Goal: Information Seeking & Learning: Learn about a topic

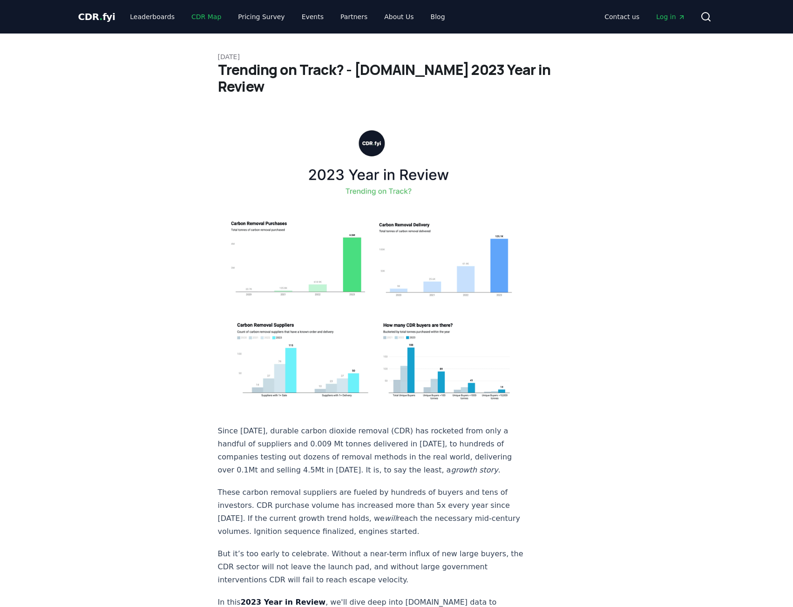
click at [211, 15] on link "CDR Map" at bounding box center [206, 16] width 45 height 17
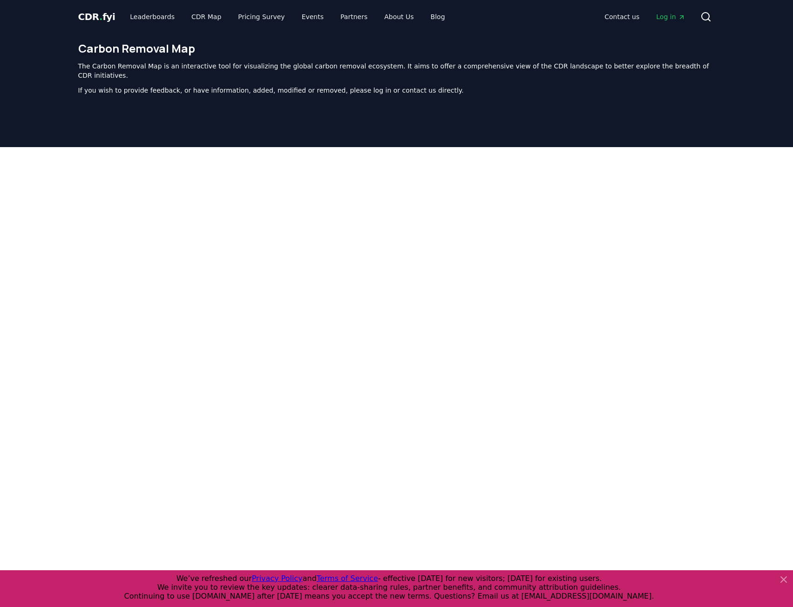
click at [100, 15] on span "CDR . fyi" at bounding box center [96, 16] width 37 height 11
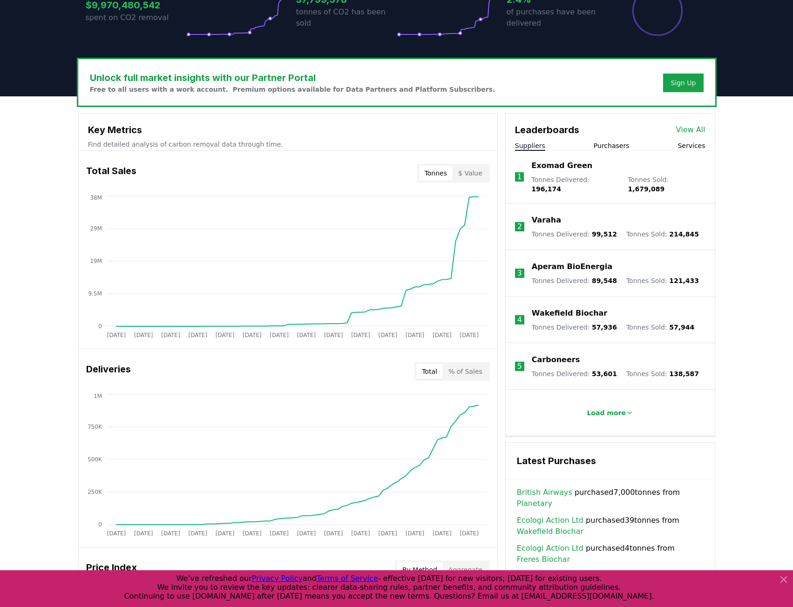
scroll to position [466, 0]
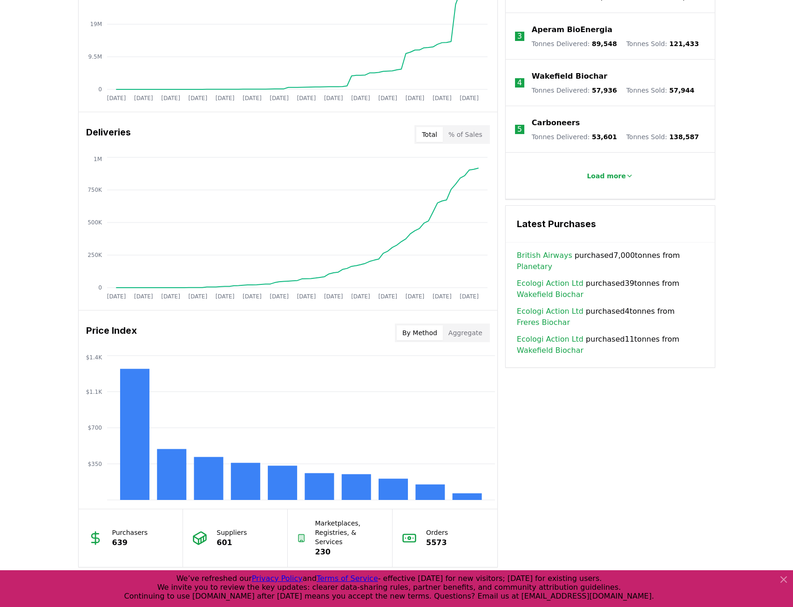
click at [471, 329] on button "Aggregate" at bounding box center [465, 333] width 45 height 15
click at [416, 327] on button "By Method" at bounding box center [420, 333] width 46 height 15
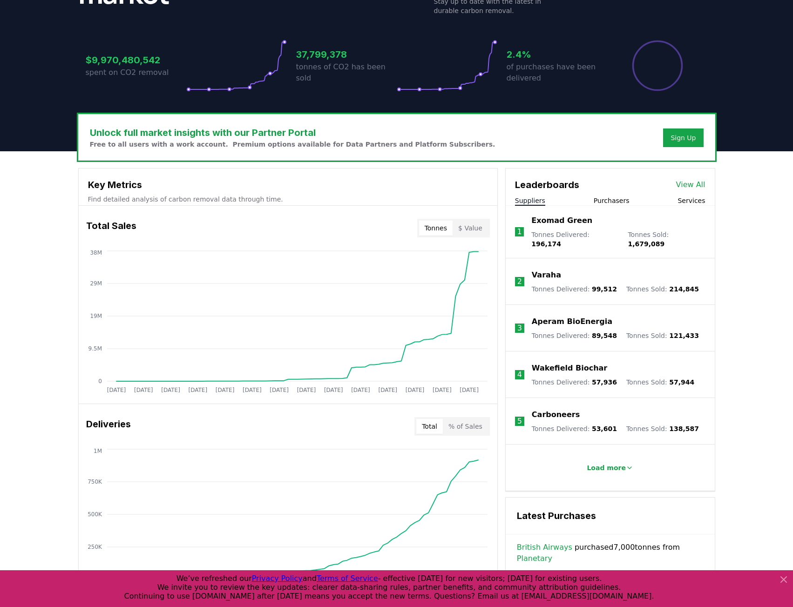
scroll to position [0, 0]
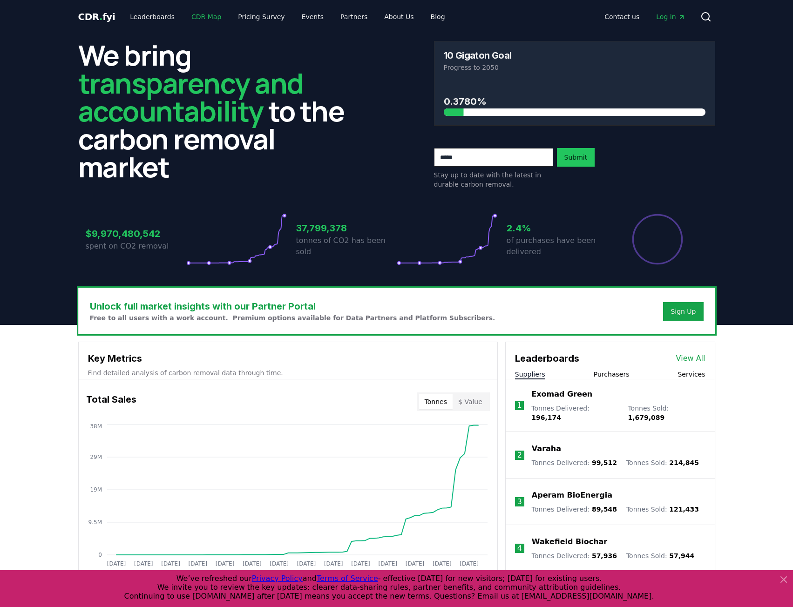
click at [197, 18] on link "CDR Map" at bounding box center [206, 16] width 45 height 17
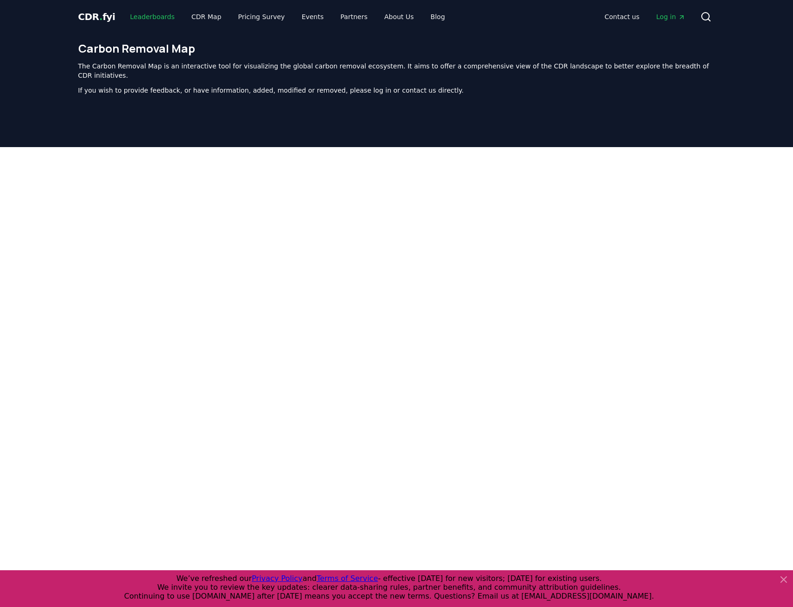
click at [155, 16] on link "Leaderboards" at bounding box center [153, 16] width 60 height 17
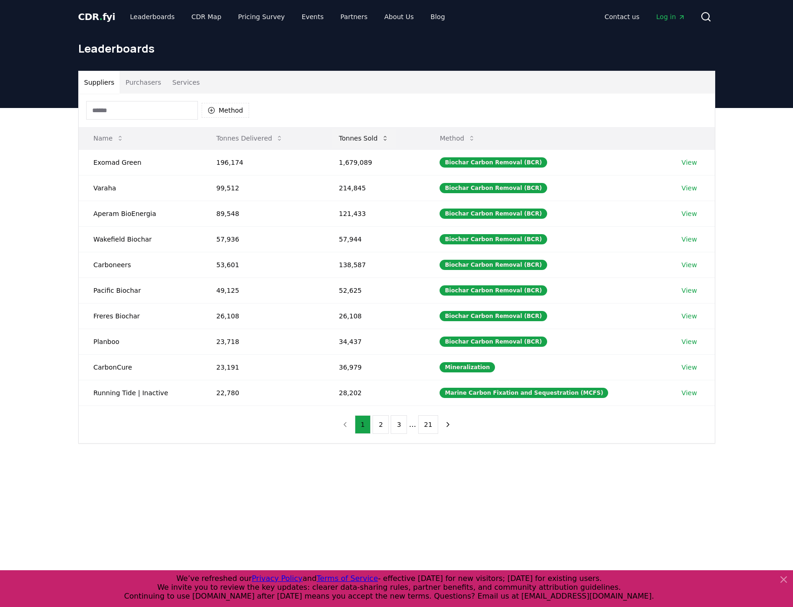
click at [391, 134] on button "Tonnes Sold" at bounding box center [364, 138] width 65 height 19
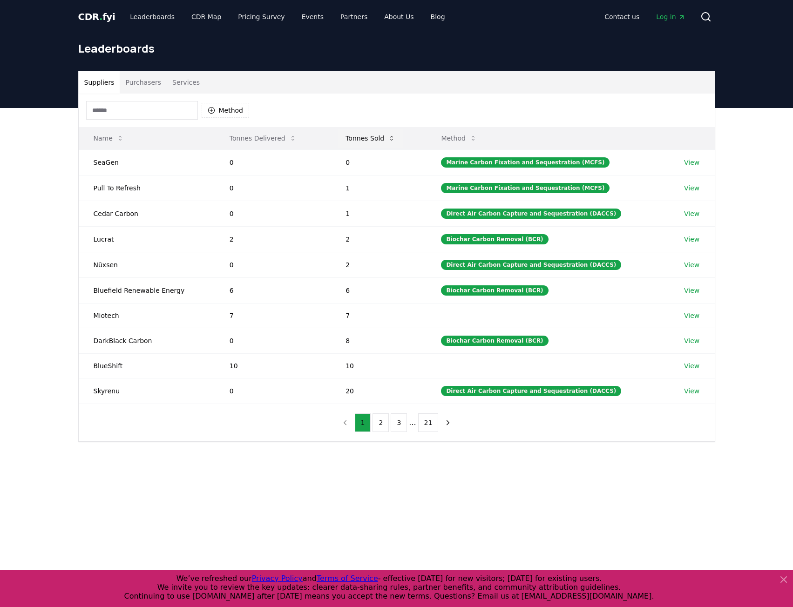
click at [391, 134] on button "Tonnes Sold" at bounding box center [370, 138] width 65 height 19
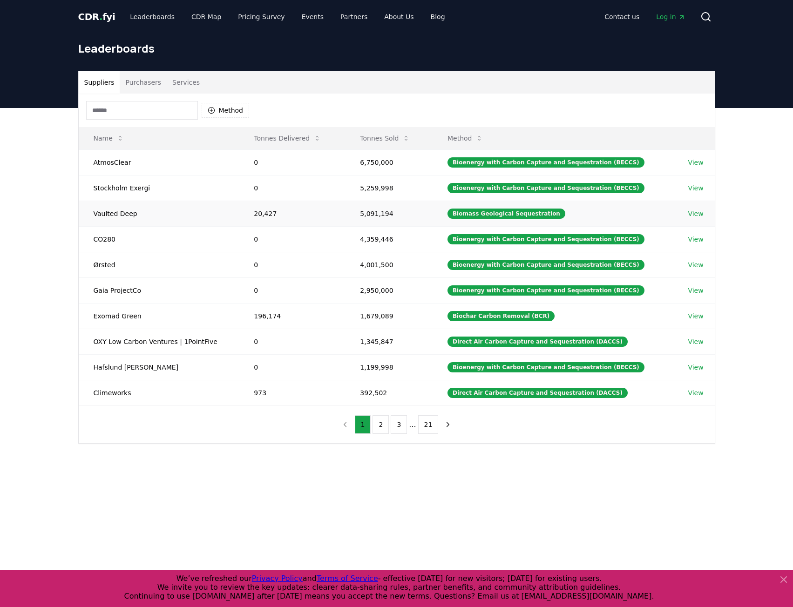
click at [110, 213] on td "Vaulted Deep" at bounding box center [159, 214] width 161 height 26
click at [100, 219] on td "Vaulted Deep" at bounding box center [159, 214] width 161 height 26
click at [103, 213] on td "Vaulted Deep" at bounding box center [159, 214] width 161 height 26
click at [104, 213] on td "Vaulted Deep" at bounding box center [159, 214] width 161 height 26
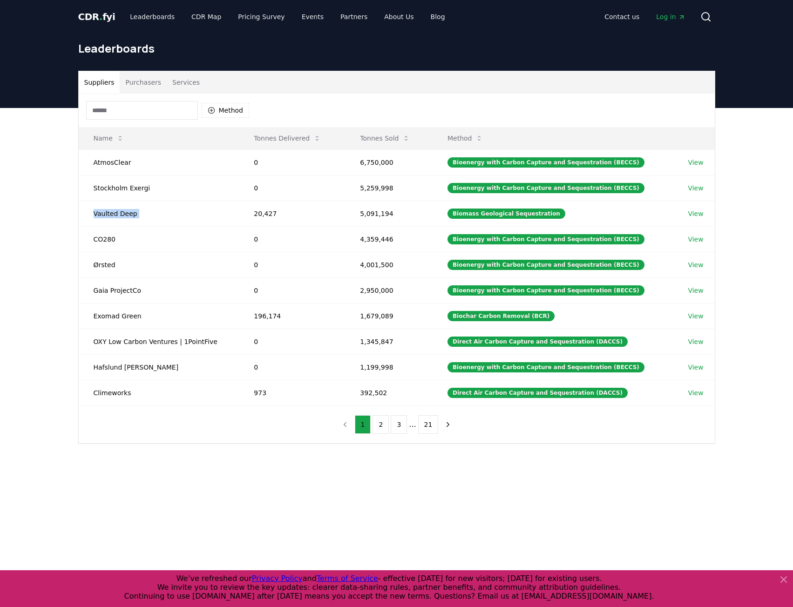
copy td "Vaulted Deep"
